Goal: Task Accomplishment & Management: Complete application form

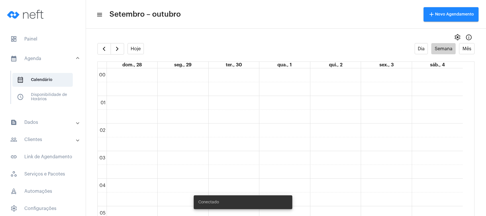
scroll to position [211, 0]
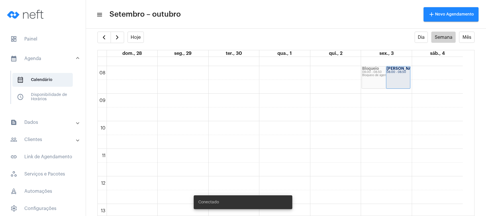
click at [39, 124] on mat-panel-title "text_snippet_outlined Dados" at bounding box center [43, 122] width 66 height 7
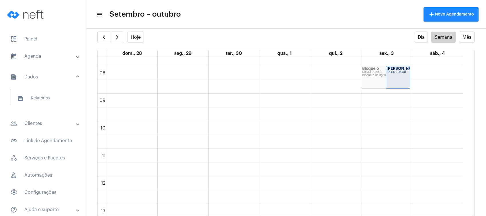
click at [36, 117] on mat-expansion-panel-header "people_outline Clientes" at bounding box center [44, 123] width 82 height 14
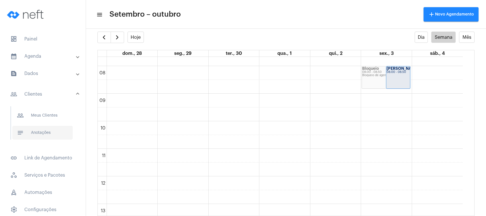
click at [40, 129] on span "notes Anotações" at bounding box center [42, 133] width 60 height 14
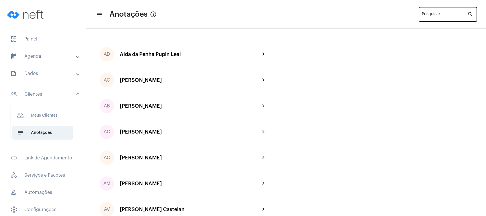
click at [432, 14] on input "Pesquisar" at bounding box center [445, 15] width 46 height 5
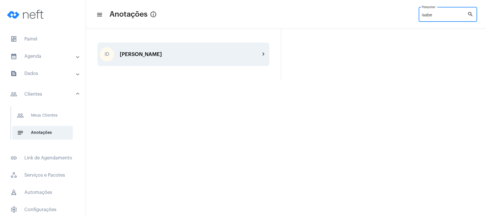
type input "isabe"
click at [153, 56] on div "[PERSON_NAME]" at bounding box center [190, 54] width 140 height 6
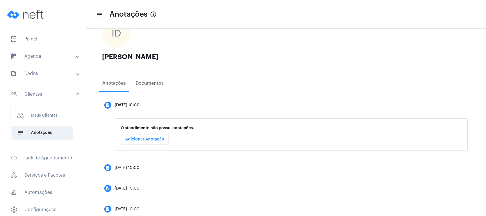
scroll to position [82, 0]
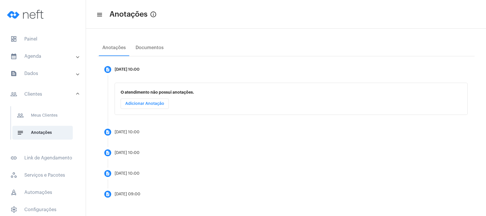
click at [50, 49] on mat-list "dashboard Painel calendar_month_outlined Agenda calendar_month_outlined Calendá…" at bounding box center [43, 140] width 86 height 221
click at [46, 56] on mat-panel-title "calendar_month_outlined Agenda" at bounding box center [43, 56] width 66 height 7
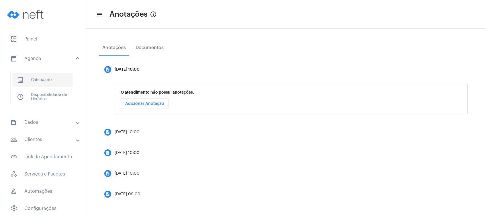
click at [42, 73] on span "calendar_month_outlined Calendário" at bounding box center [42, 80] width 60 height 14
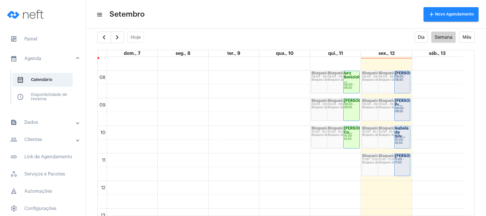
scroll to position [204, 0]
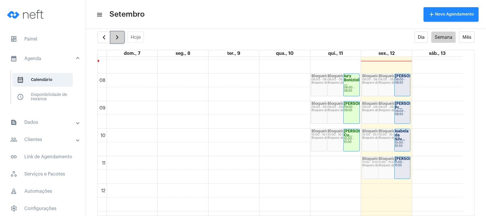
click at [115, 38] on span "button" at bounding box center [117, 37] width 7 height 7
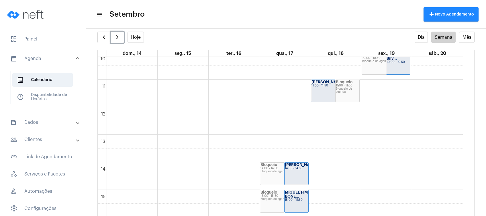
scroll to position [242, 0]
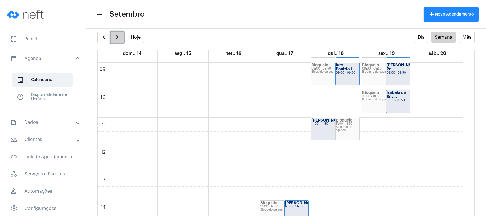
click at [119, 37] on span "button" at bounding box center [117, 37] width 7 height 7
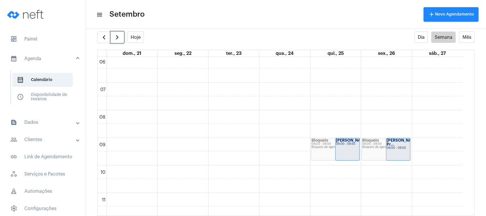
scroll to position [165, 0]
click at [105, 40] on span "button" at bounding box center [104, 37] width 7 height 7
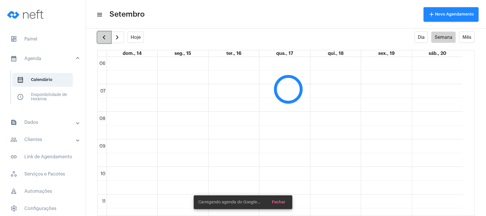
scroll to position [165, 0]
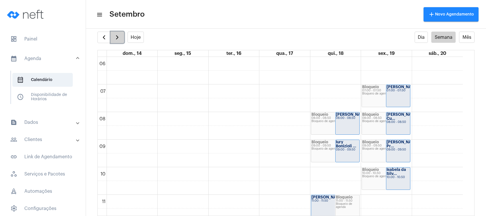
click at [120, 33] on button "button" at bounding box center [117, 37] width 13 height 11
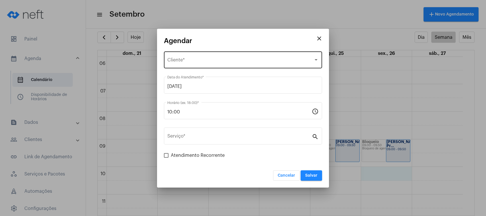
click at [268, 63] on div "Selecione o Cliente" at bounding box center [240, 60] width 146 height 5
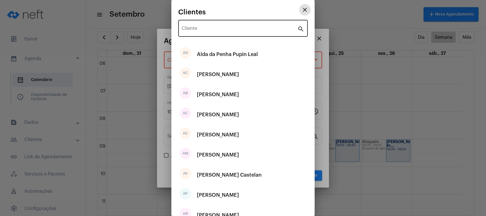
click at [242, 30] on input "Cliente" at bounding box center [240, 29] width 116 height 5
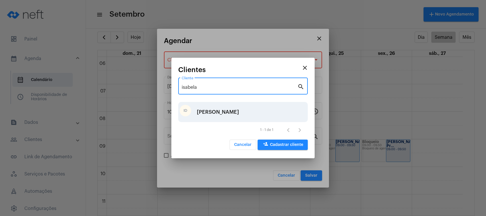
type input "isabela"
click at [239, 114] on div "[PERSON_NAME]" at bounding box center [218, 111] width 42 height 17
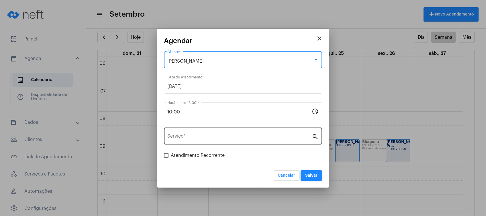
click at [227, 132] on div "Serviço *" at bounding box center [239, 135] width 145 height 18
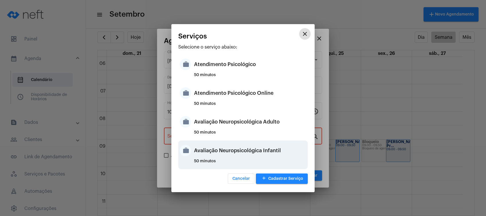
click at [230, 156] on div "Avaliação Neuropsicológica Infantil" at bounding box center [250, 150] width 112 height 17
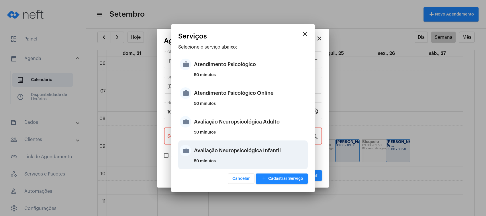
type input "Avaliação Neuropsicológica Infantil"
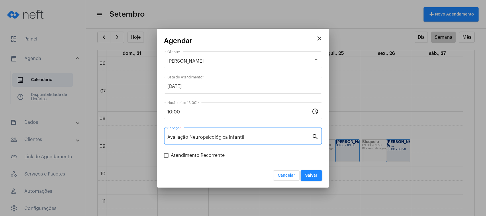
click at [317, 175] on span "Salvar" at bounding box center [311, 175] width 12 height 4
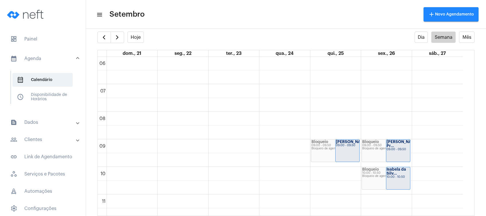
click at [53, 144] on mat-expansion-panel-header "people_outline Clientes" at bounding box center [44, 139] width 82 height 14
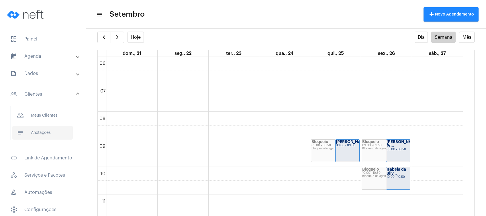
click at [46, 134] on span "notes Anotações" at bounding box center [42, 133] width 60 height 14
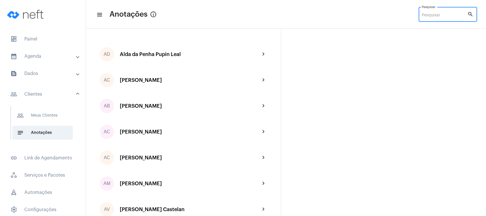
click at [431, 15] on input "Pesquisar" at bounding box center [445, 15] width 46 height 5
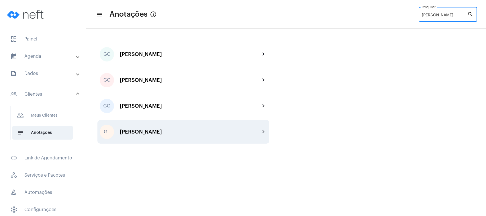
type input "[PERSON_NAME]"
click at [189, 131] on div "[PERSON_NAME]" at bounding box center [190, 132] width 140 height 6
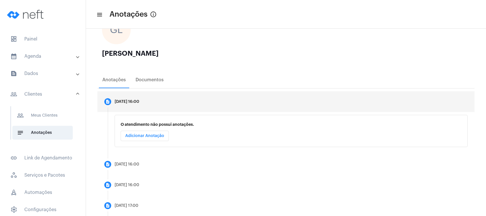
scroll to position [82, 0]
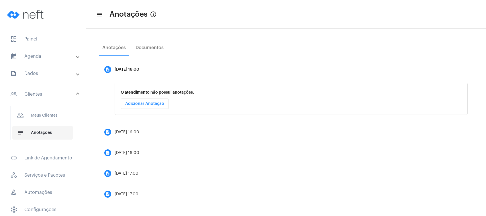
click at [50, 129] on span "notes Anotações" at bounding box center [42, 133] width 60 height 14
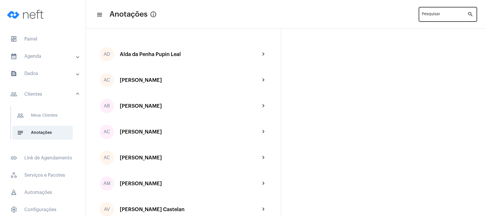
click at [425, 12] on div "Pesquisar" at bounding box center [445, 14] width 46 height 16
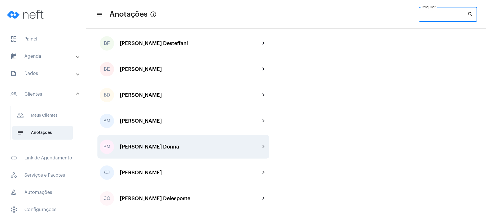
scroll to position [306, 0]
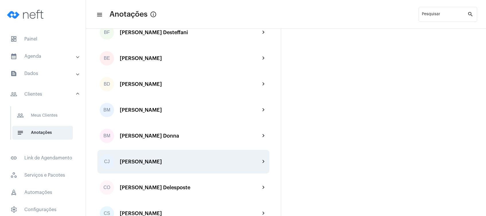
click at [166, 162] on div "[PERSON_NAME]" at bounding box center [190, 162] width 140 height 6
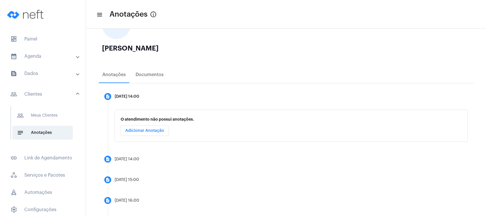
scroll to position [103, 0]
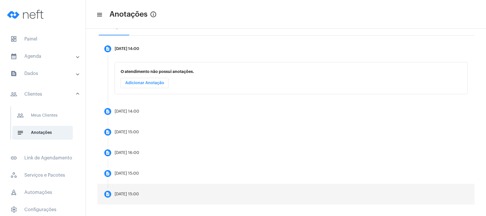
click at [159, 186] on mat-step-header "description [DATE] 15:00" at bounding box center [285, 193] width 377 height 21
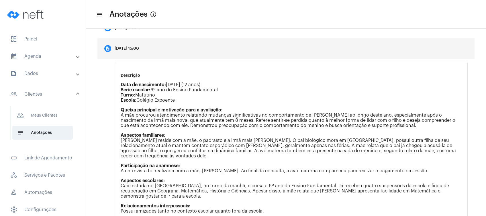
scroll to position [217, 0]
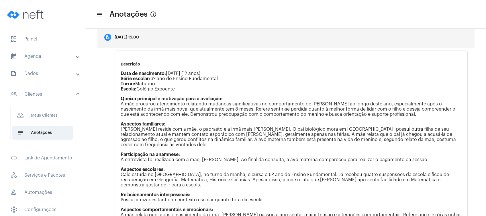
click at [46, 93] on mat-panel-title "people_outline Clientes" at bounding box center [43, 94] width 66 height 7
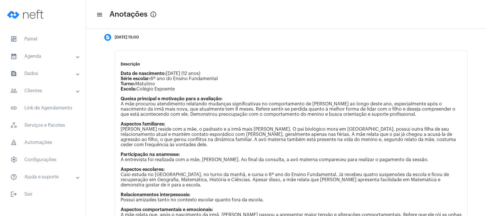
click at [45, 92] on mat-panel-title "people_outline Clientes" at bounding box center [43, 90] width 66 height 7
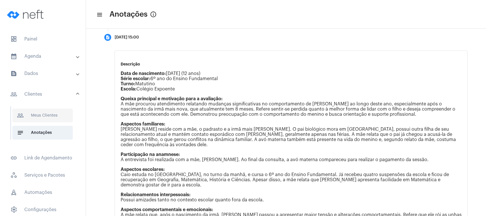
click at [60, 114] on span "people_outline Meus Clientes" at bounding box center [42, 115] width 60 height 14
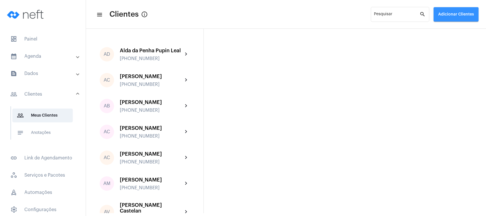
click at [453, 18] on button "Adicionar Clientes" at bounding box center [456, 14] width 45 height 14
click at [447, 32] on span "add Novo Cliente" at bounding box center [455, 30] width 33 height 10
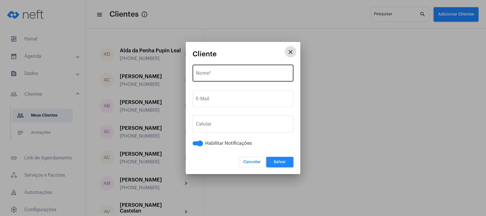
click at [229, 76] on input "Nome *" at bounding box center [243, 74] width 94 height 5
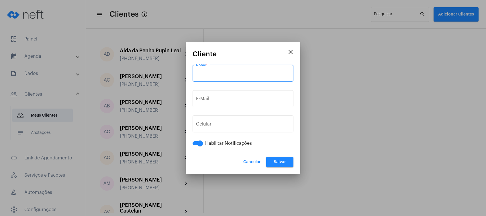
paste input "[PERSON_NAME]"
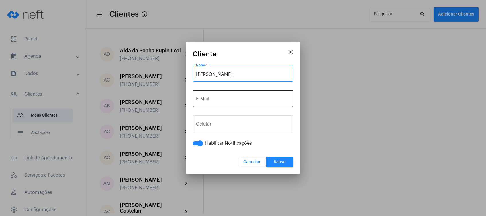
type input "[PERSON_NAME]"
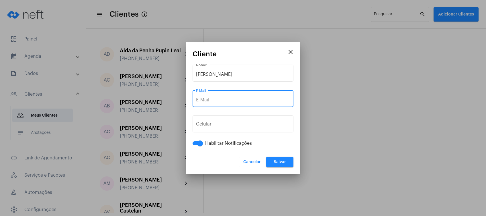
click at [223, 99] on input "E-Mail" at bounding box center [243, 99] width 94 height 5
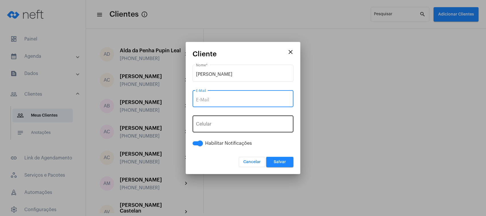
click at [202, 126] on span "button" at bounding box center [204, 125] width 7 height 4
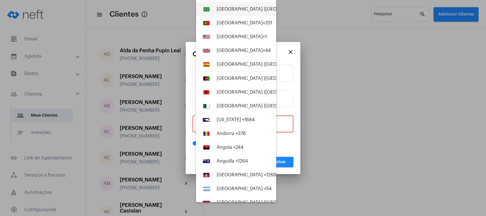
click at [243, 13] on button "[GEOGRAPHIC_DATA] ([GEOGRAPHIC_DATA]) +55" at bounding box center [236, 9] width 80 height 14
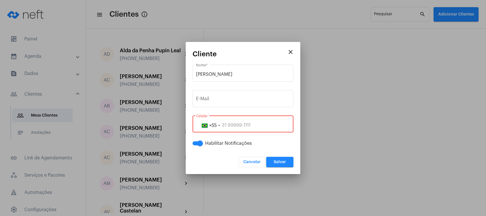
click at [230, 126] on input "tel" at bounding box center [243, 124] width 94 height 5
paste input "28999364033"
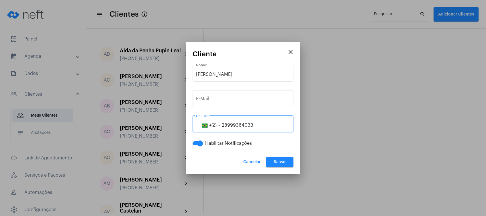
type input "28999364033"
click at [277, 161] on span "Salvar" at bounding box center [280, 162] width 12 height 4
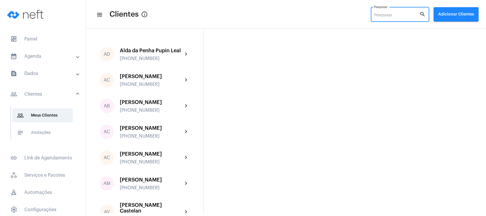
click at [386, 16] on input "Pesquisar" at bounding box center [397, 15] width 46 height 5
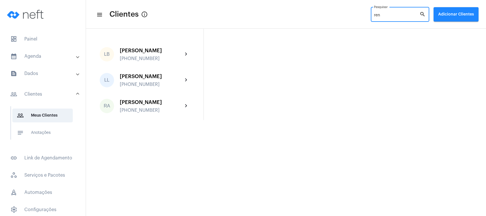
type input "ren"
click at [49, 55] on mat-panel-title "calendar_month_outlined Agenda" at bounding box center [43, 56] width 66 height 7
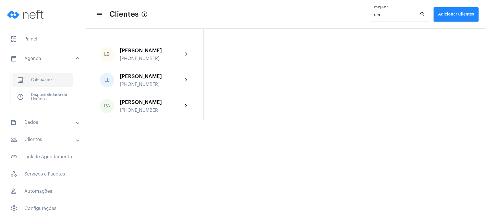
click at [50, 77] on span "calendar_month_outlined Calendário" at bounding box center [42, 80] width 60 height 14
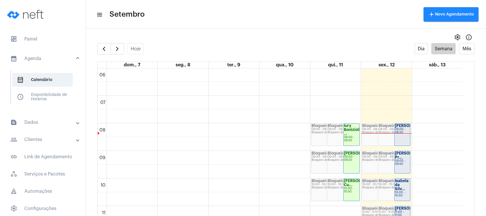
scroll to position [165, 0]
click at [401, 128] on strong "[PERSON_NAME]" at bounding box center [411, 126] width 32 height 4
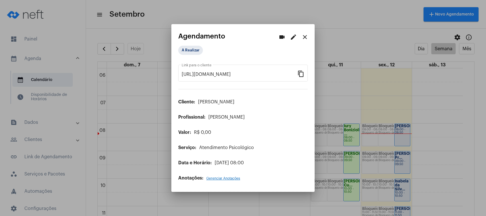
click at [292, 41] on button "edit" at bounding box center [293, 36] width 11 height 11
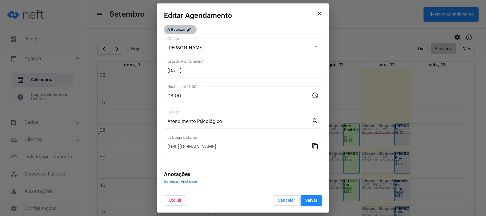
click at [175, 30] on mat-chip "A Realizar edit" at bounding box center [180, 29] width 33 height 9
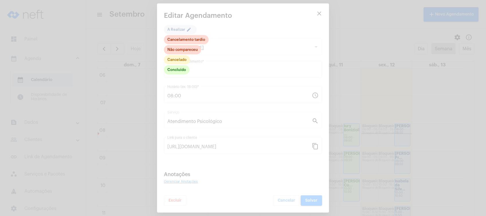
click at [310, 30] on div at bounding box center [243, 108] width 486 height 216
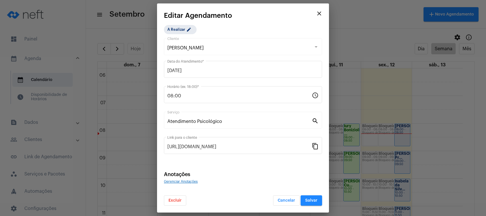
click at [177, 200] on span "Excluir" at bounding box center [175, 200] width 13 height 4
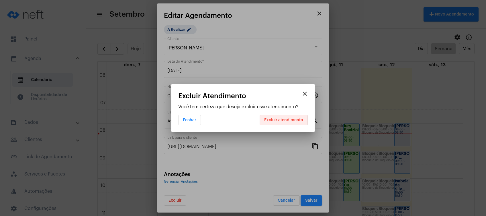
click at [291, 118] on span "Excluir atendimento" at bounding box center [283, 120] width 39 height 4
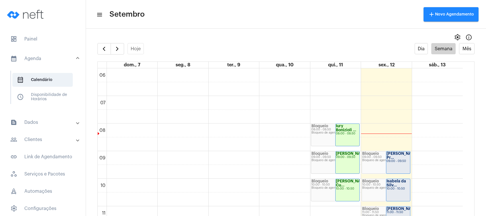
scroll to position [50, 0]
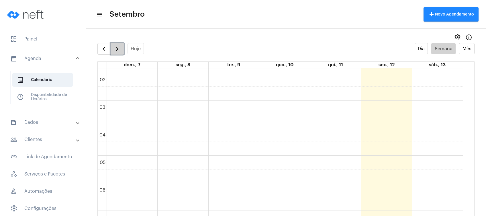
click at [117, 46] on span "button" at bounding box center [117, 48] width 7 height 7
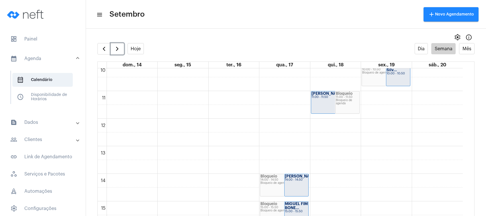
scroll to position [319, 0]
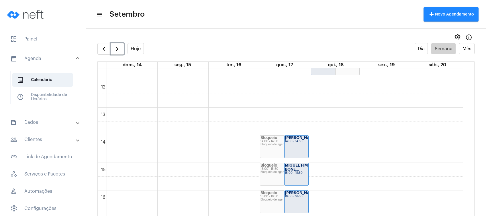
click at [345, 139] on div "00 01 02 03 04 05 06 07 08 09 10 11 12 13 14 15 16 17 18 19 20 21 22 23 Bloquei…" at bounding box center [280, 80] width 365 height 661
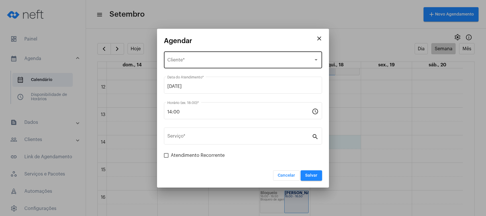
click at [221, 60] on div "Selecione o Cliente" at bounding box center [240, 60] width 146 height 5
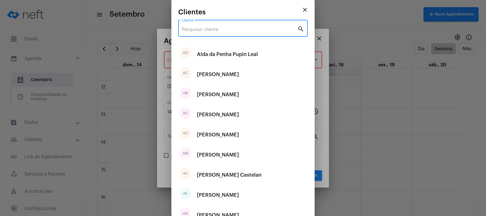
click at [221, 28] on input "Cliente" at bounding box center [240, 29] width 116 height 5
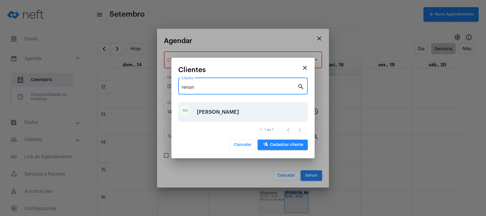
type input "renan"
click at [235, 107] on div "[PERSON_NAME]" at bounding box center [218, 111] width 42 height 17
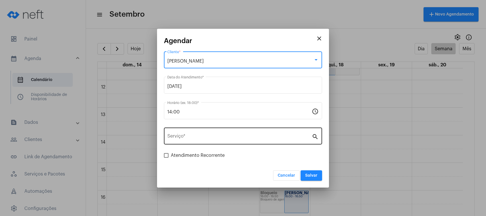
click at [229, 142] on div "Serviço *" at bounding box center [239, 135] width 145 height 18
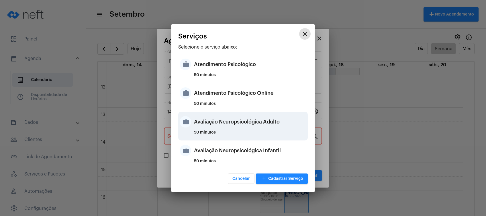
click at [232, 132] on div "50 minutos" at bounding box center [250, 134] width 112 height 9
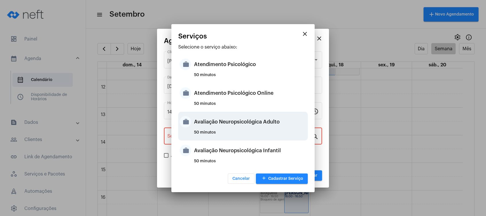
type input "Avaliação Neuropsicológica Adulto"
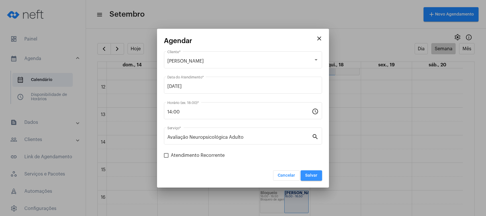
click at [310, 173] on span "Salvar" at bounding box center [311, 175] width 12 height 4
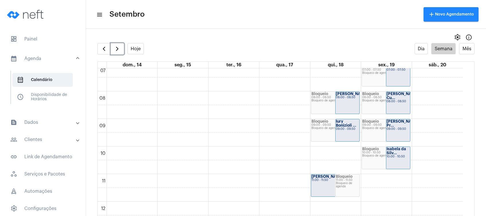
scroll to position [181, 0]
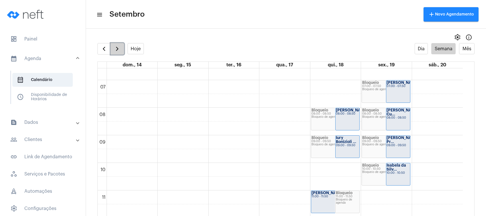
click at [119, 50] on span "button" at bounding box center [117, 48] width 7 height 7
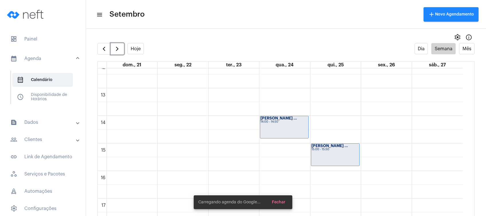
scroll to position [357, 0]
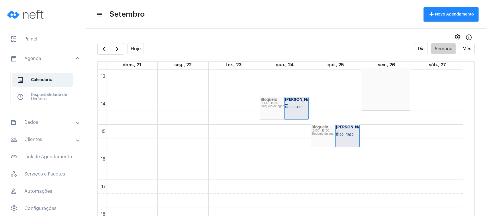
click at [50, 136] on mat-panel-title "people_outline Clientes" at bounding box center [43, 139] width 66 height 7
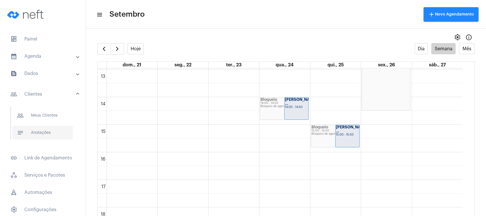
click at [57, 132] on span "notes Anotações" at bounding box center [42, 133] width 60 height 14
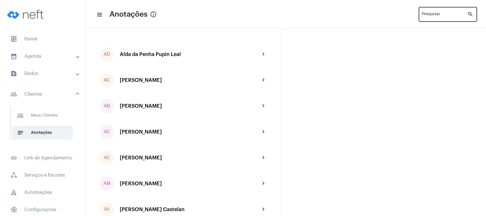
click at [436, 13] on input "Pesquisar" at bounding box center [445, 15] width 46 height 5
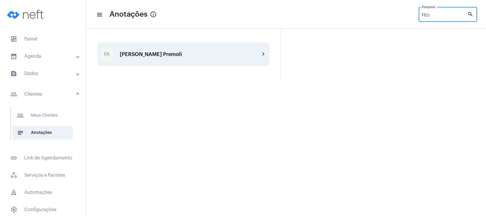
type input "FELI"
click at [209, 49] on div "FA [PERSON_NAME] Premoli chevron_right" at bounding box center [183, 54] width 172 height 24
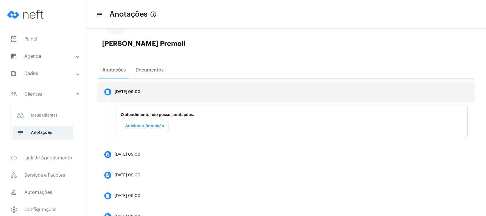
scroll to position [115, 0]
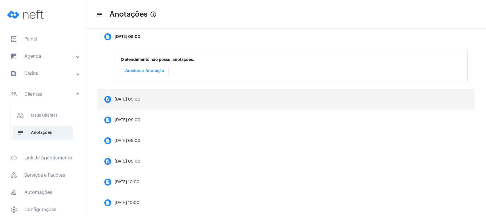
click at [182, 102] on mat-step-header "description [DATE] 09:00" at bounding box center [285, 99] width 377 height 21
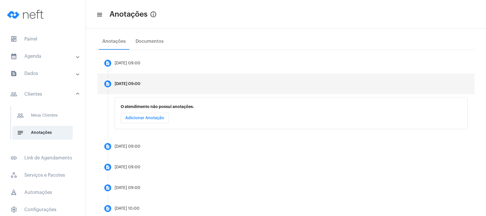
scroll to position [76, 0]
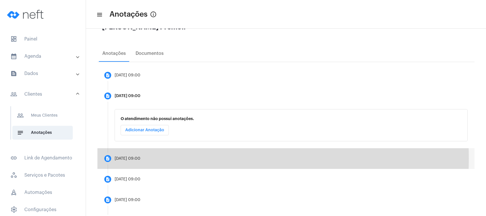
click at [159, 158] on mat-step-header "description [DATE] 09:00" at bounding box center [285, 158] width 377 height 21
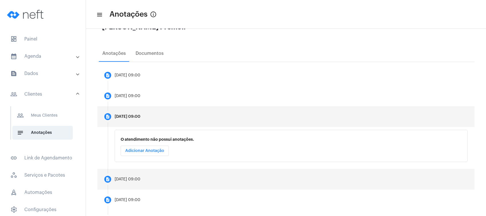
click at [159, 177] on mat-step-header "description [DATE] 09:00" at bounding box center [285, 179] width 377 height 21
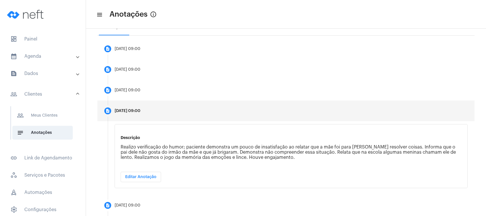
scroll to position [115, 0]
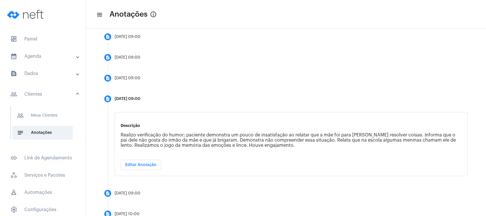
click at [293, 181] on div "Descrição Realizo verificação do humor; paciente demonstra um pouco de insatisf…" at bounding box center [291, 147] width 367 height 71
